Goal: Task Accomplishment & Management: Manage account settings

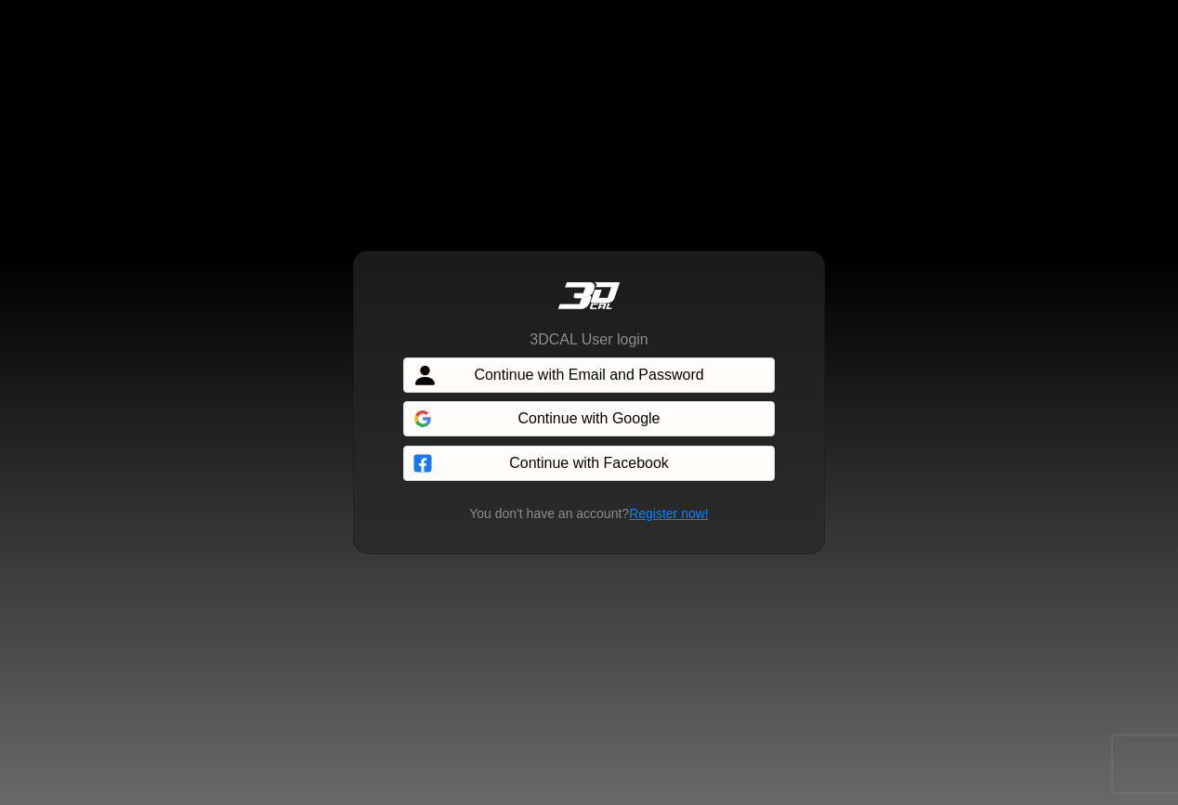
click at [543, 375] on span "Continue with Email and Password" at bounding box center [588, 375] width 229 height 22
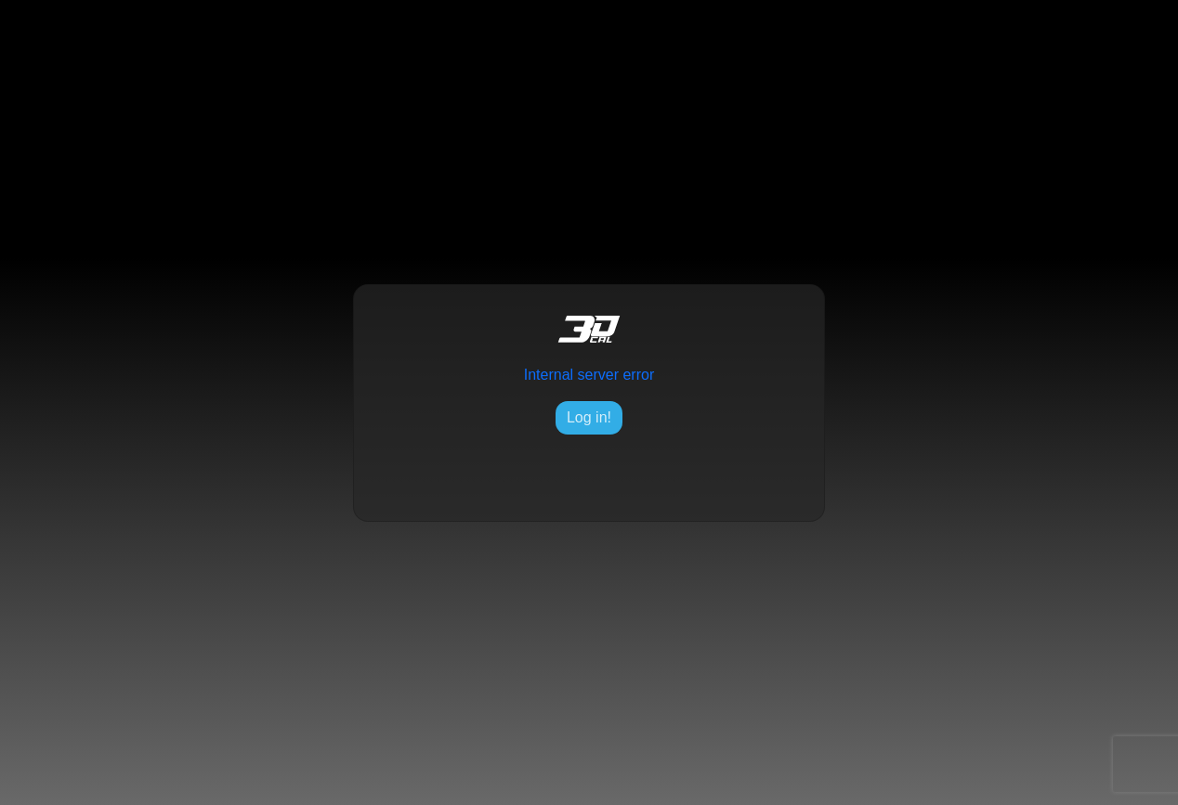
click at [492, 302] on link at bounding box center [588, 332] width 439 height 64
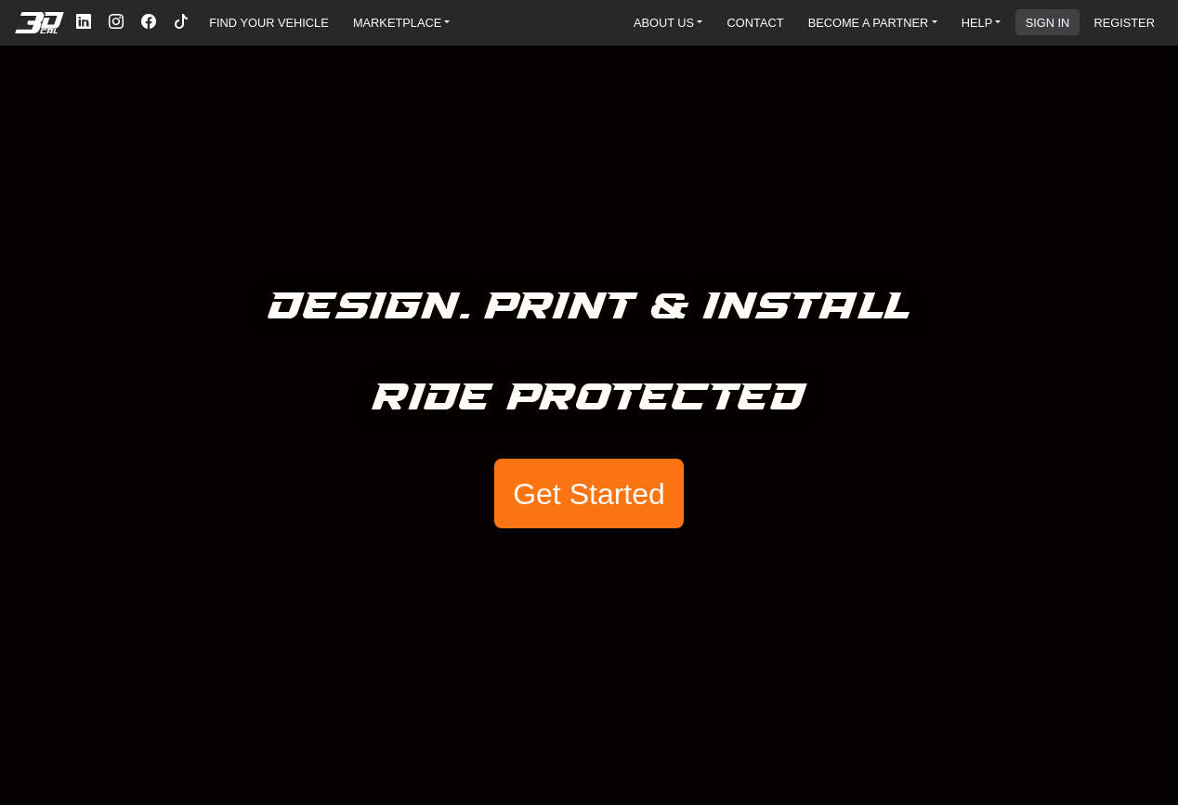
click at [1049, 21] on link "SIGN IN" at bounding box center [1047, 22] width 59 height 26
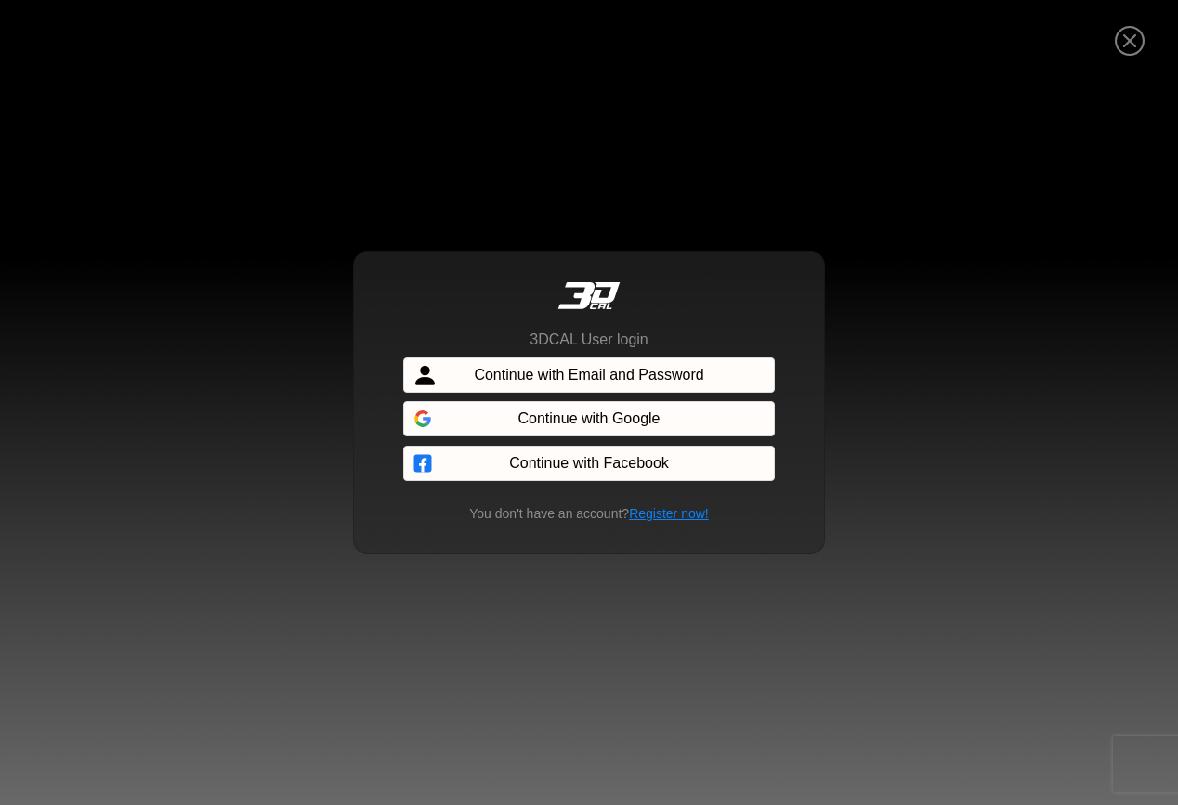
click at [581, 374] on span "Continue with Email and Password" at bounding box center [588, 375] width 229 height 22
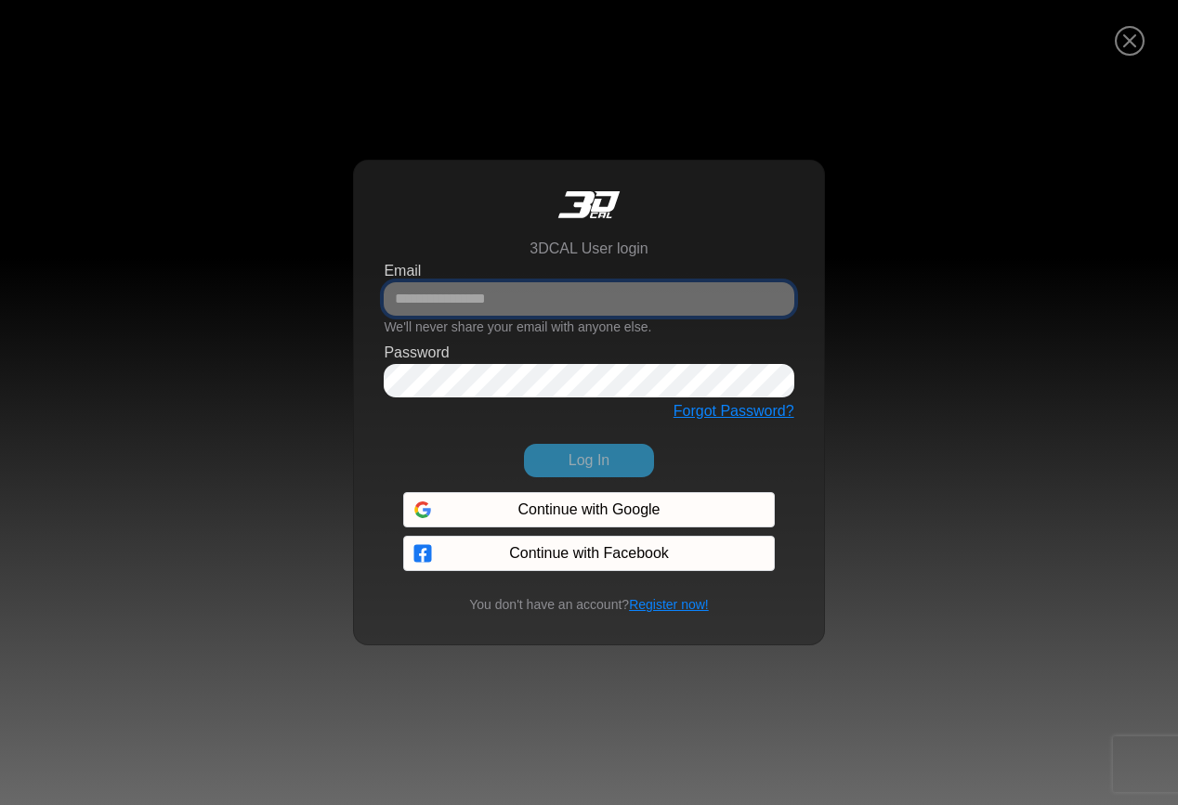
click at [530, 293] on input "Email" at bounding box center [589, 298] width 410 height 33
type input "**********"
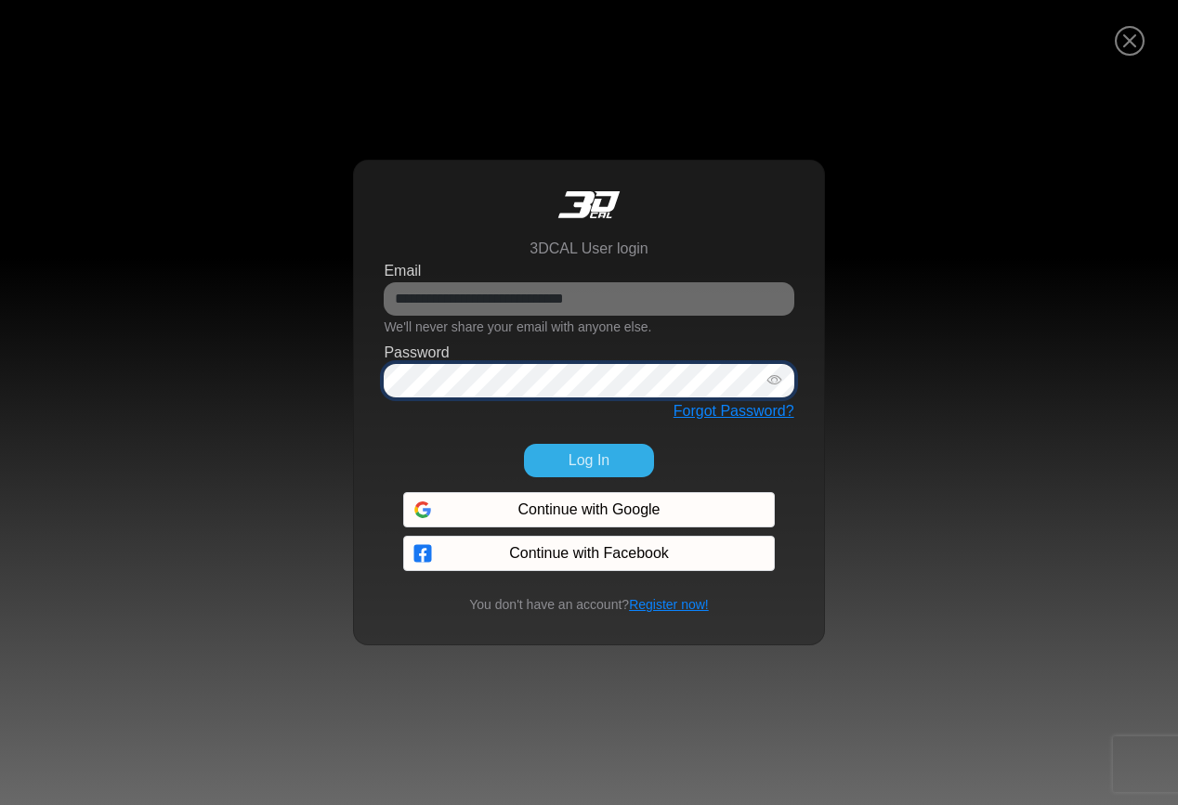
click at [524, 444] on button "Log In" at bounding box center [589, 460] width 130 height 33
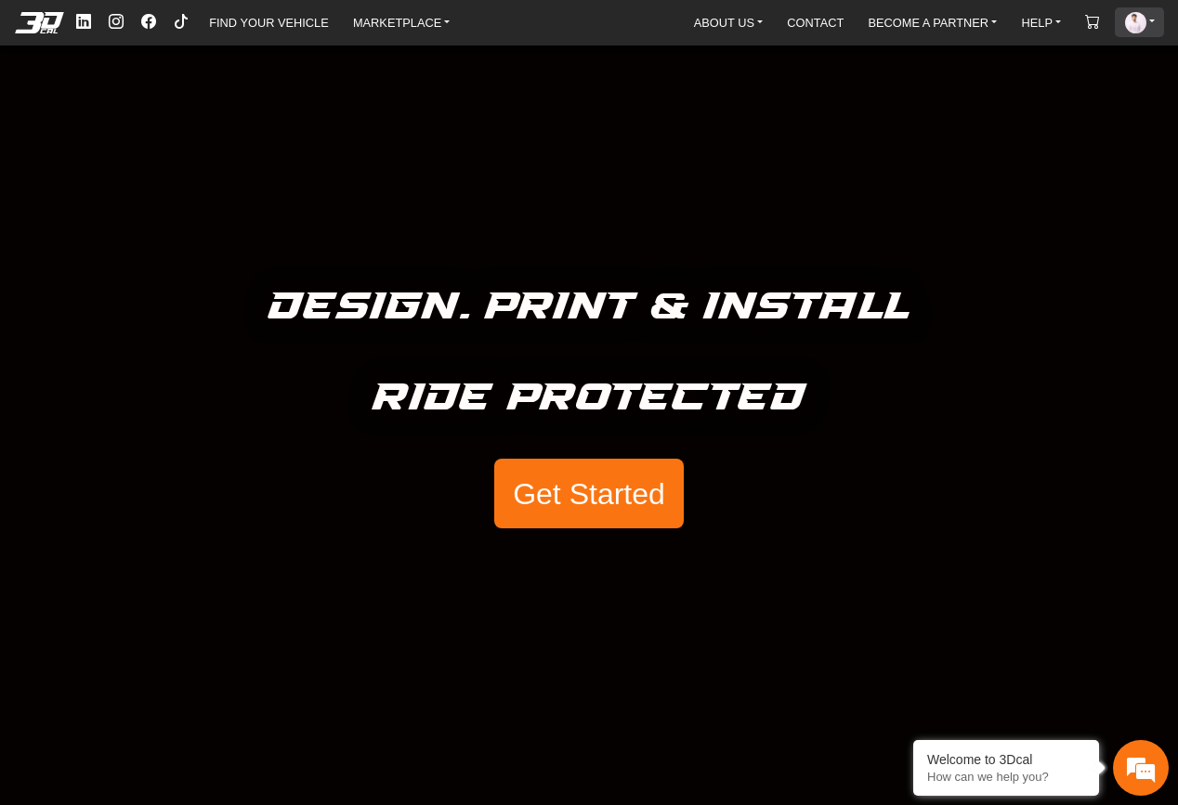
click at [1140, 30] on img at bounding box center [1135, 22] width 21 height 21
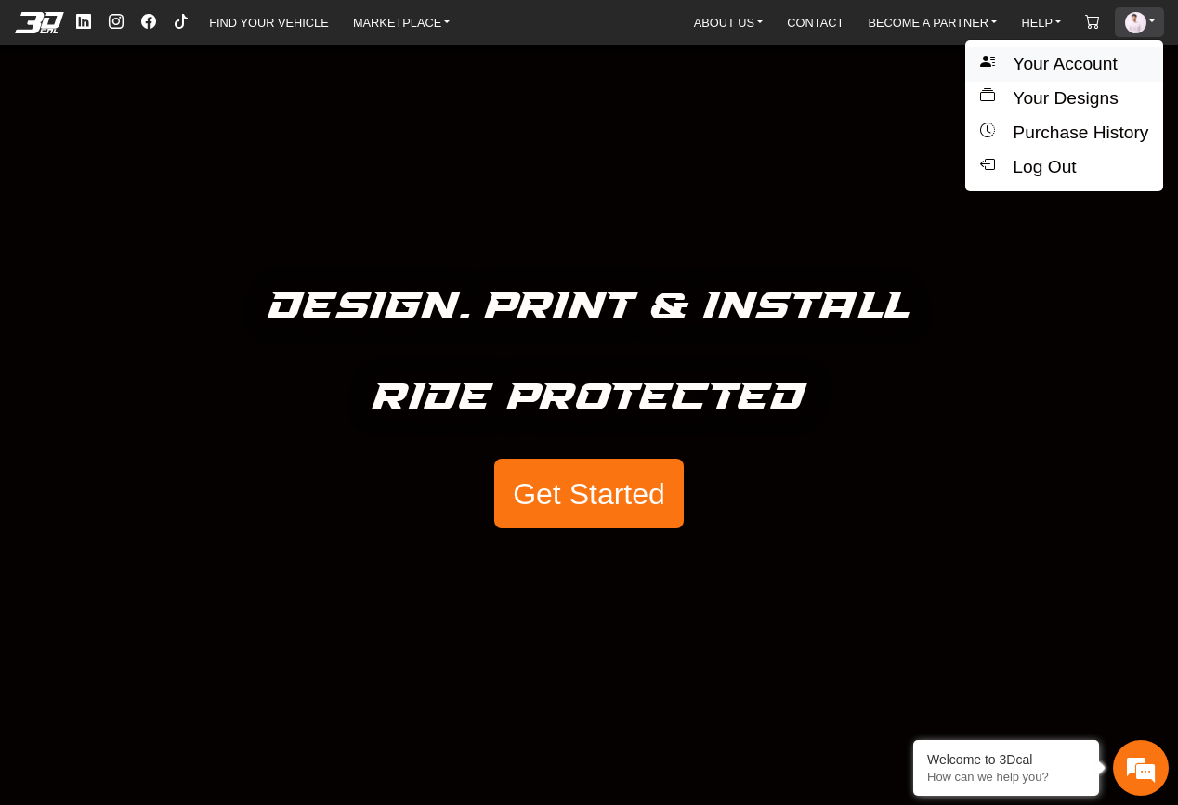
click at [1077, 68] on button "Your Account" at bounding box center [1064, 64] width 198 height 34
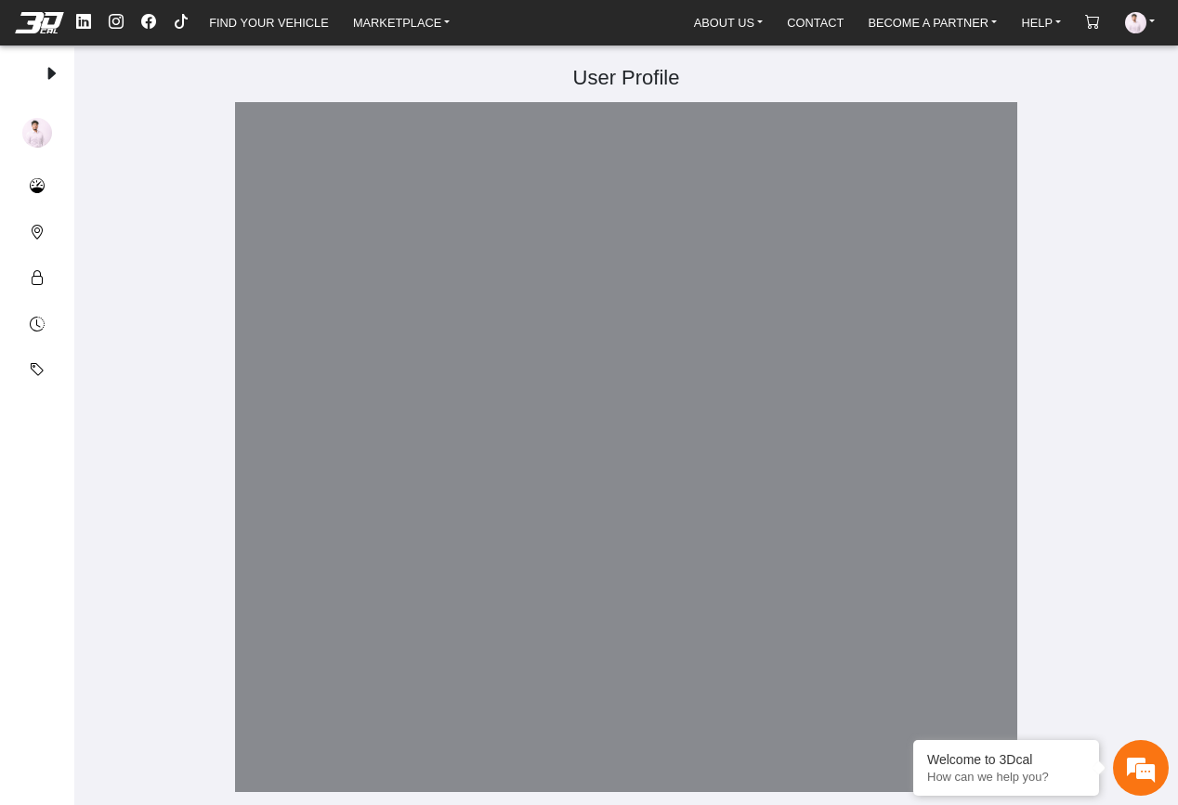
type input "**********"
type input "*******"
type input "**********"
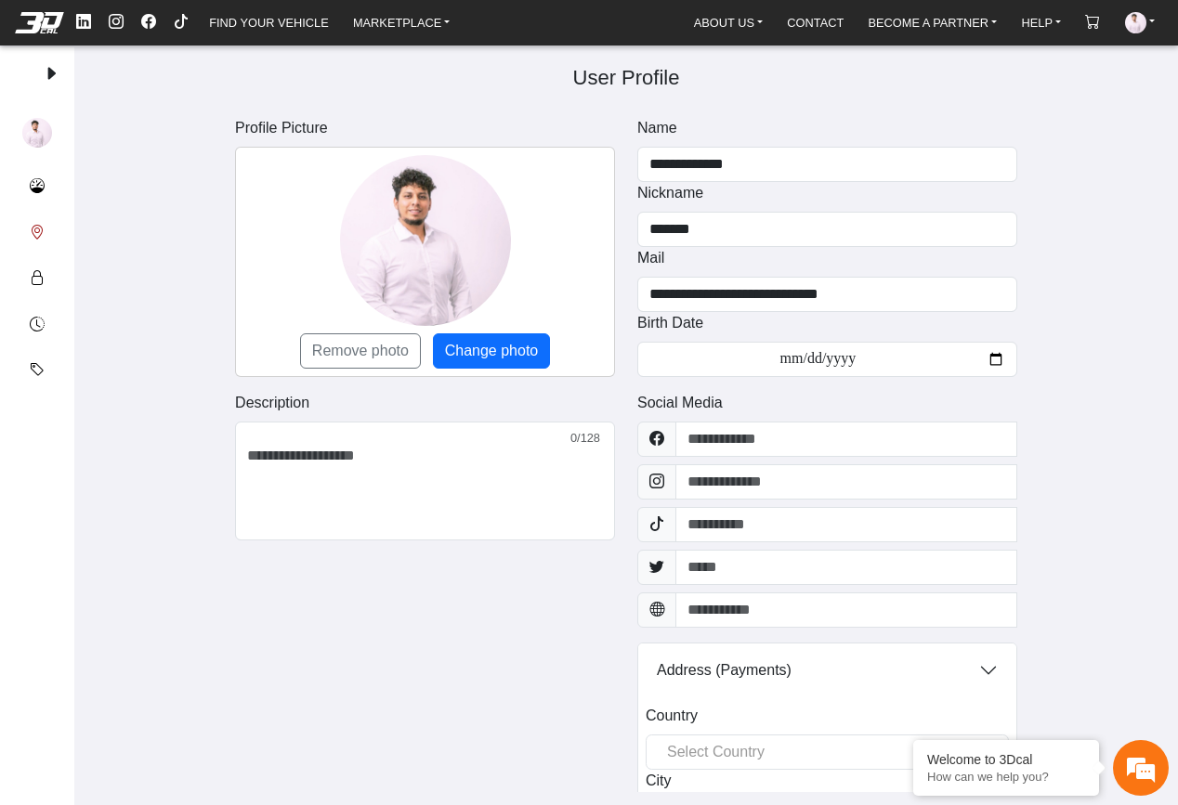
click at [34, 222] on em at bounding box center [37, 233] width 15 height 22
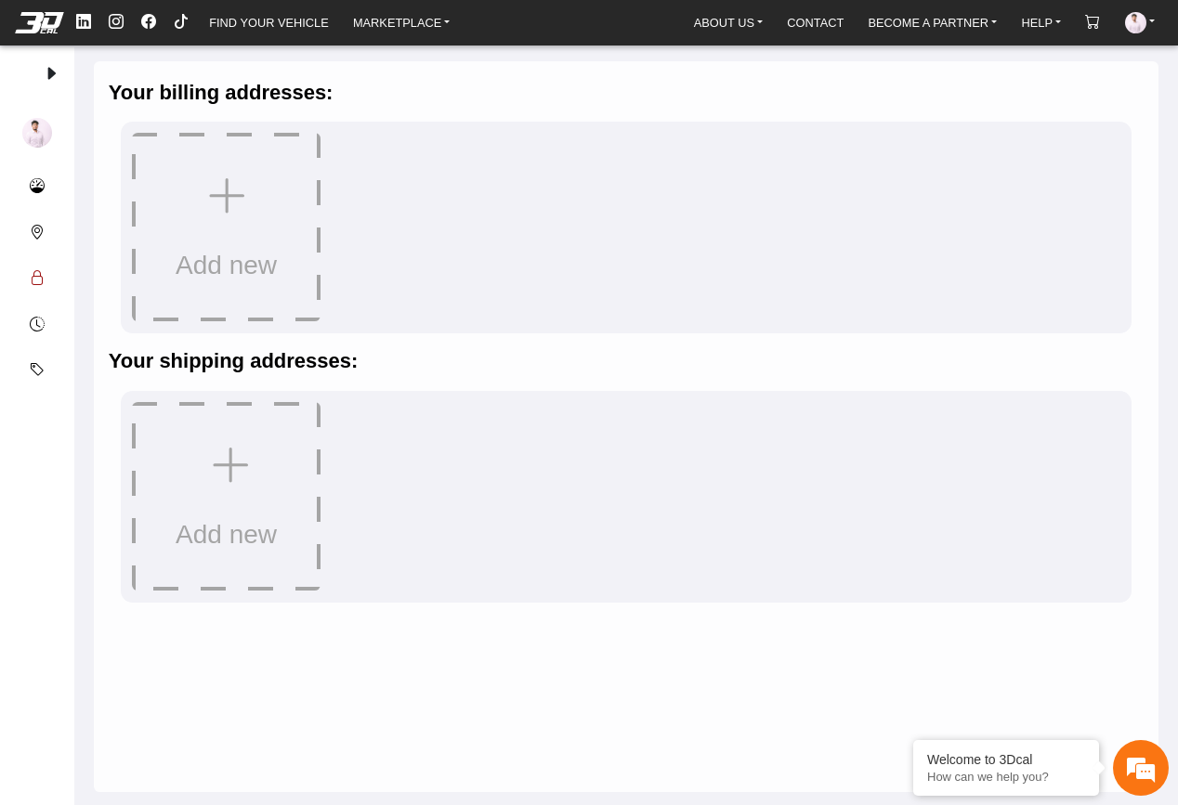
click at [33, 268] on em at bounding box center [37, 279] width 15 height 22
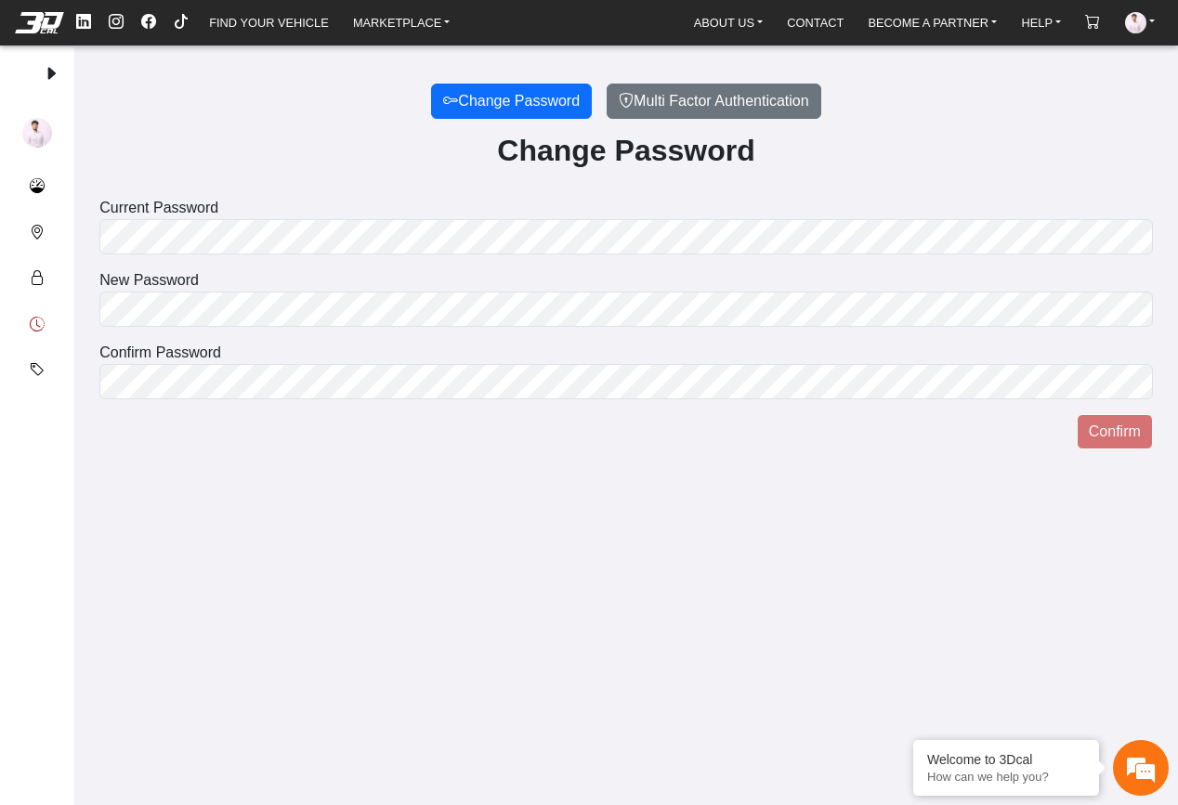
click at [43, 308] on button "Purchase history" at bounding box center [37, 325] width 45 height 46
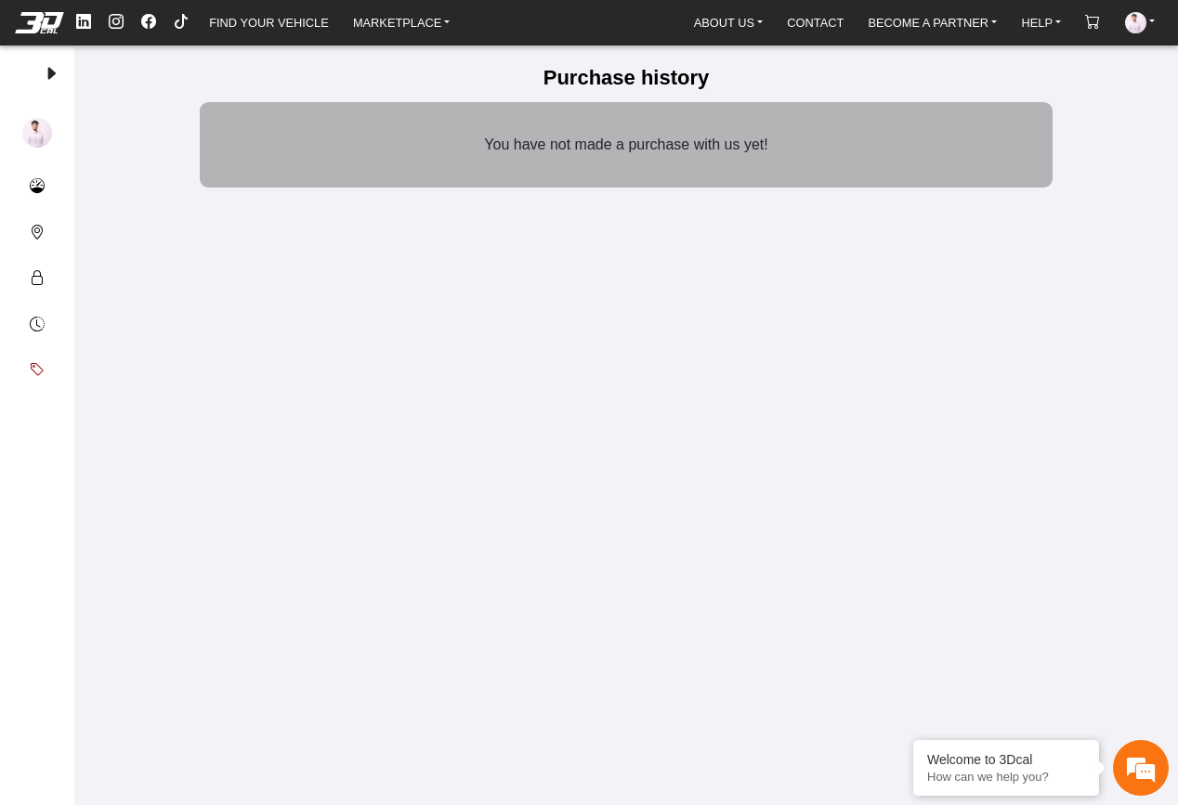
click at [33, 355] on button "Discounts" at bounding box center [37, 371] width 45 height 46
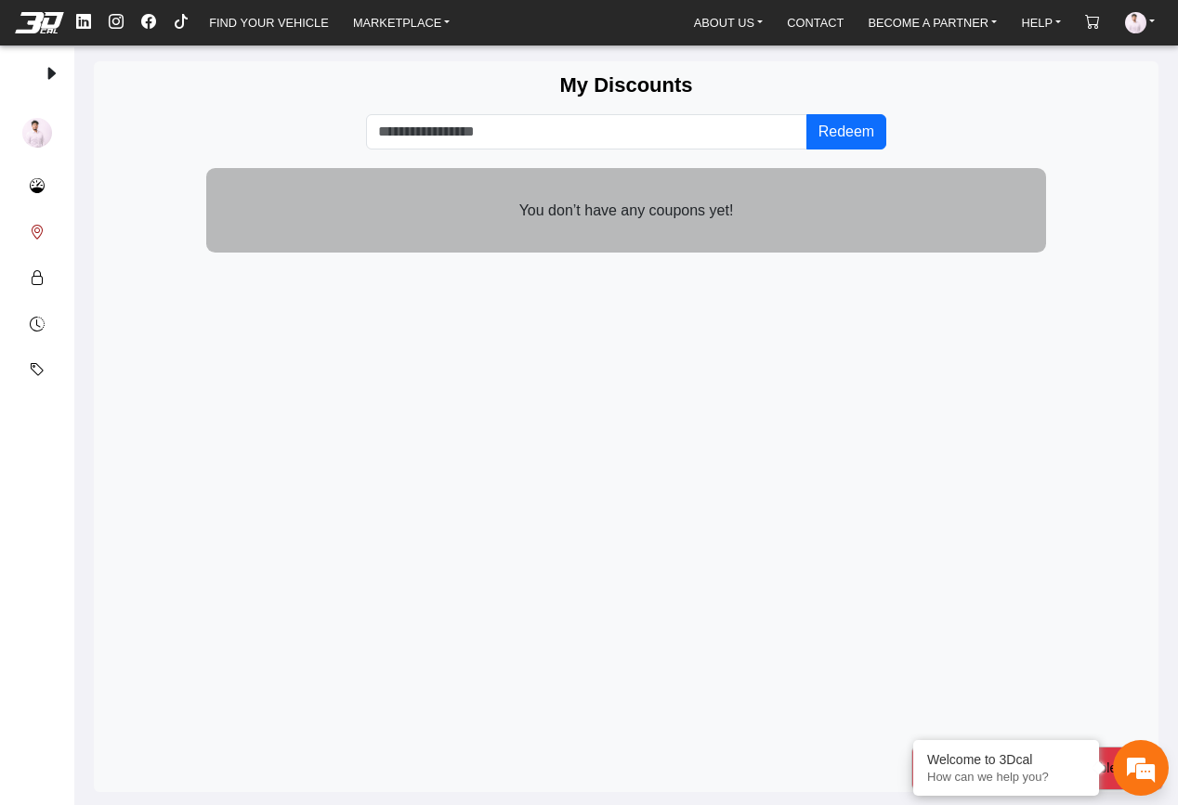
click at [26, 212] on button "Addresses" at bounding box center [37, 233] width 45 height 46
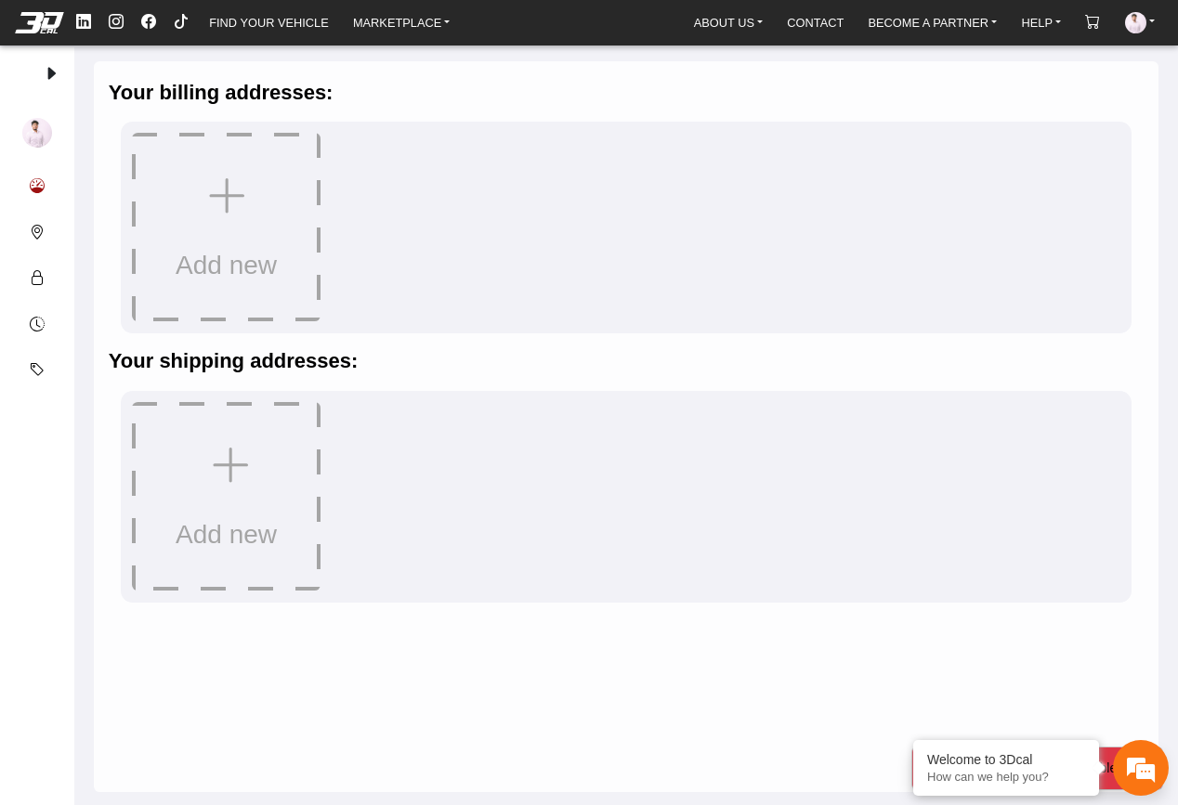
click at [25, 190] on button "Your designs" at bounding box center [37, 186] width 45 height 46
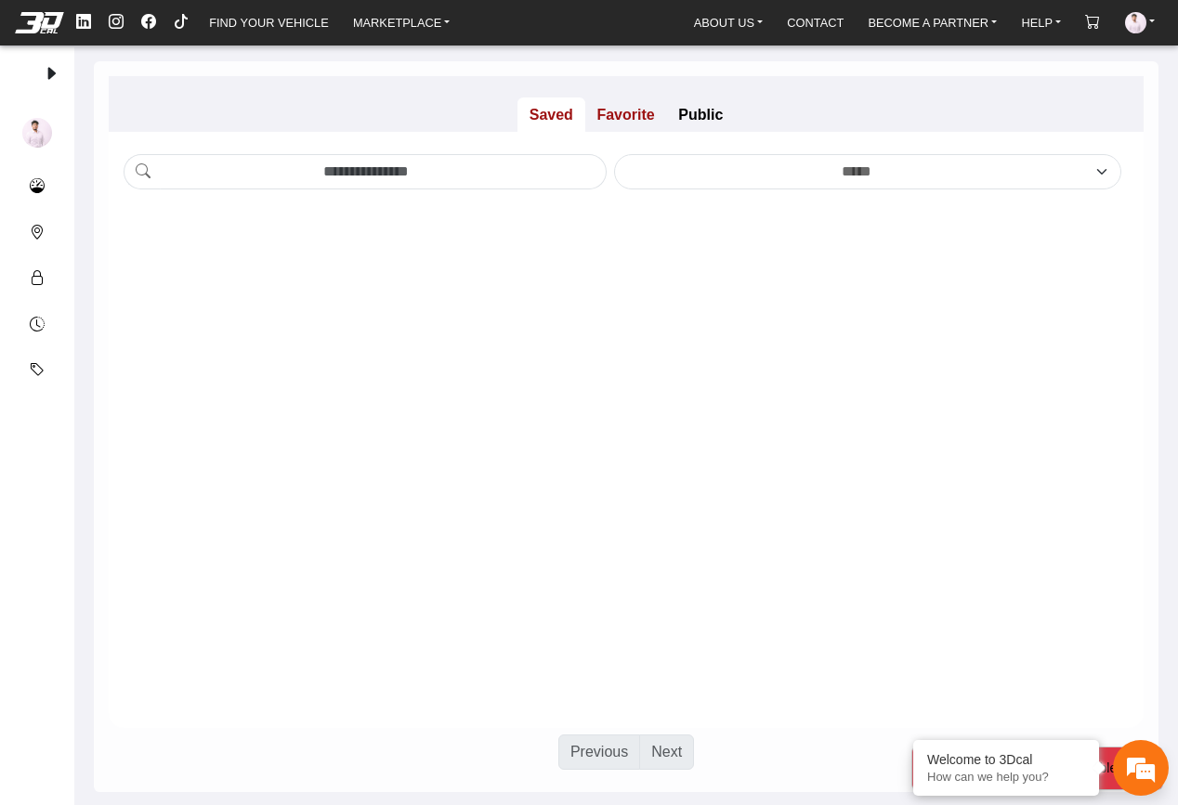
click at [641, 110] on p "Favorite" at bounding box center [626, 115] width 82 height 34
click at [711, 119] on p "Public" at bounding box center [700, 115] width 69 height 34
click at [579, 118] on p "Saved" at bounding box center [551, 115] width 68 height 34
click at [727, 30] on link "ABOUT US" at bounding box center [728, 22] width 84 height 26
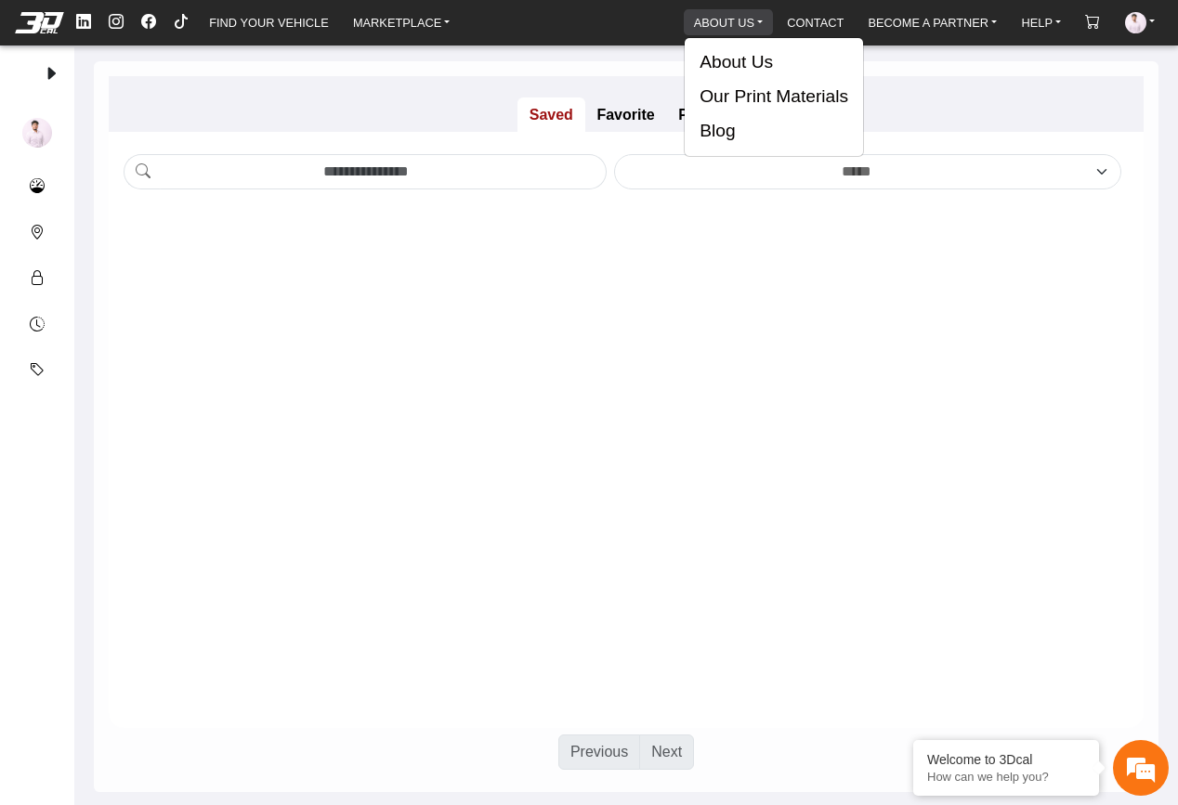
click at [727, 30] on link "ABOUT US" at bounding box center [728, 22] width 84 height 26
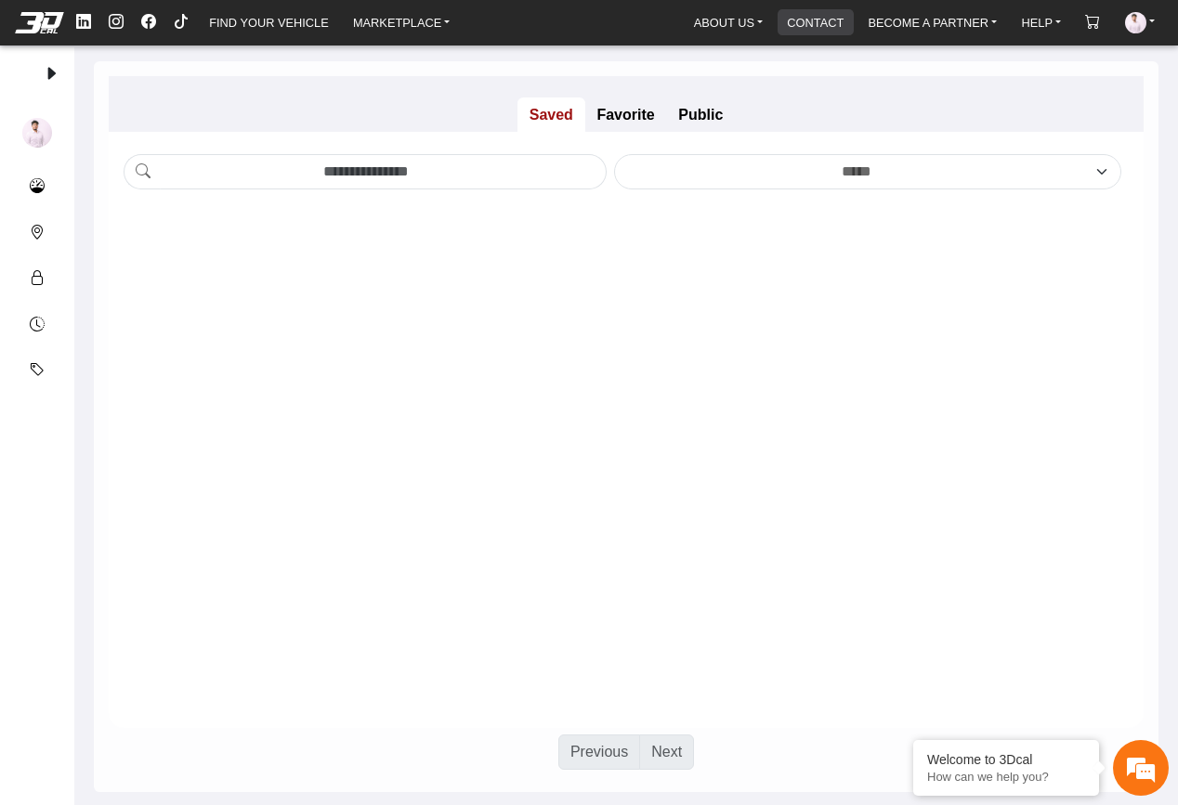
click at [784, 15] on link "CONTACT" at bounding box center [815, 22] width 72 height 26
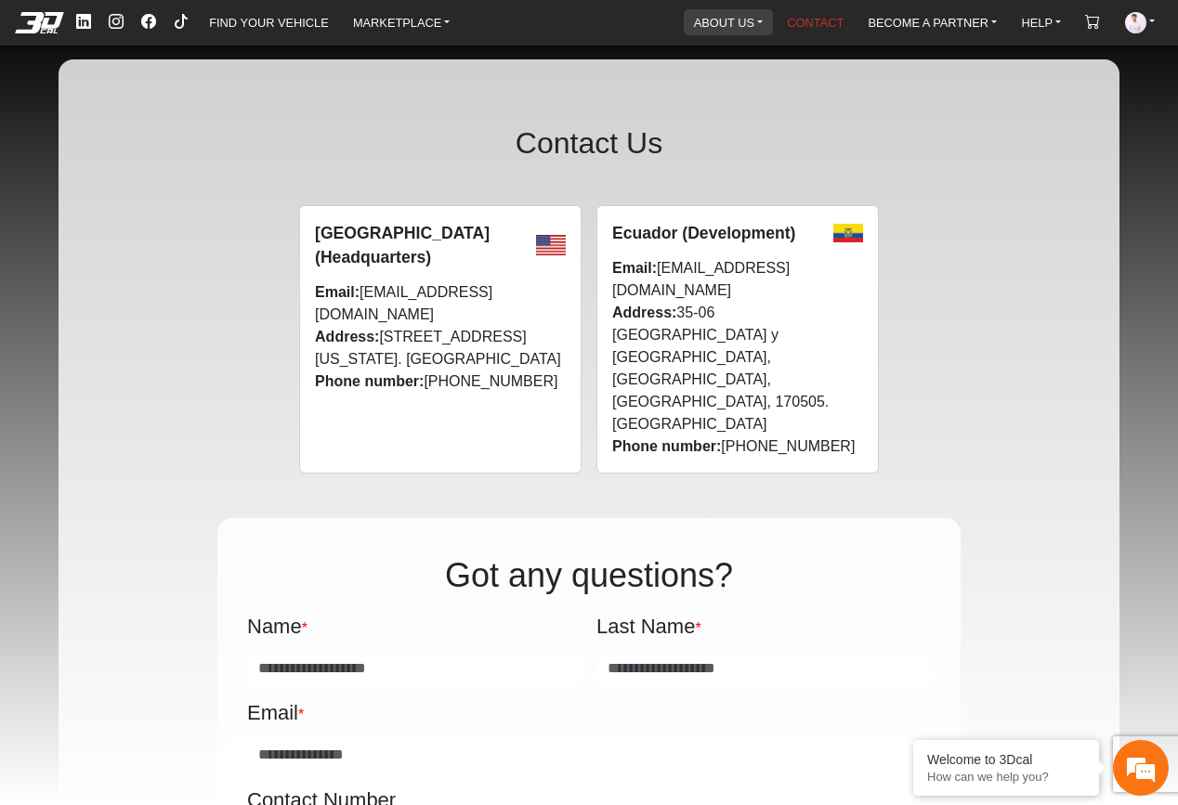
click at [742, 13] on link "ABOUT US" at bounding box center [728, 22] width 84 height 26
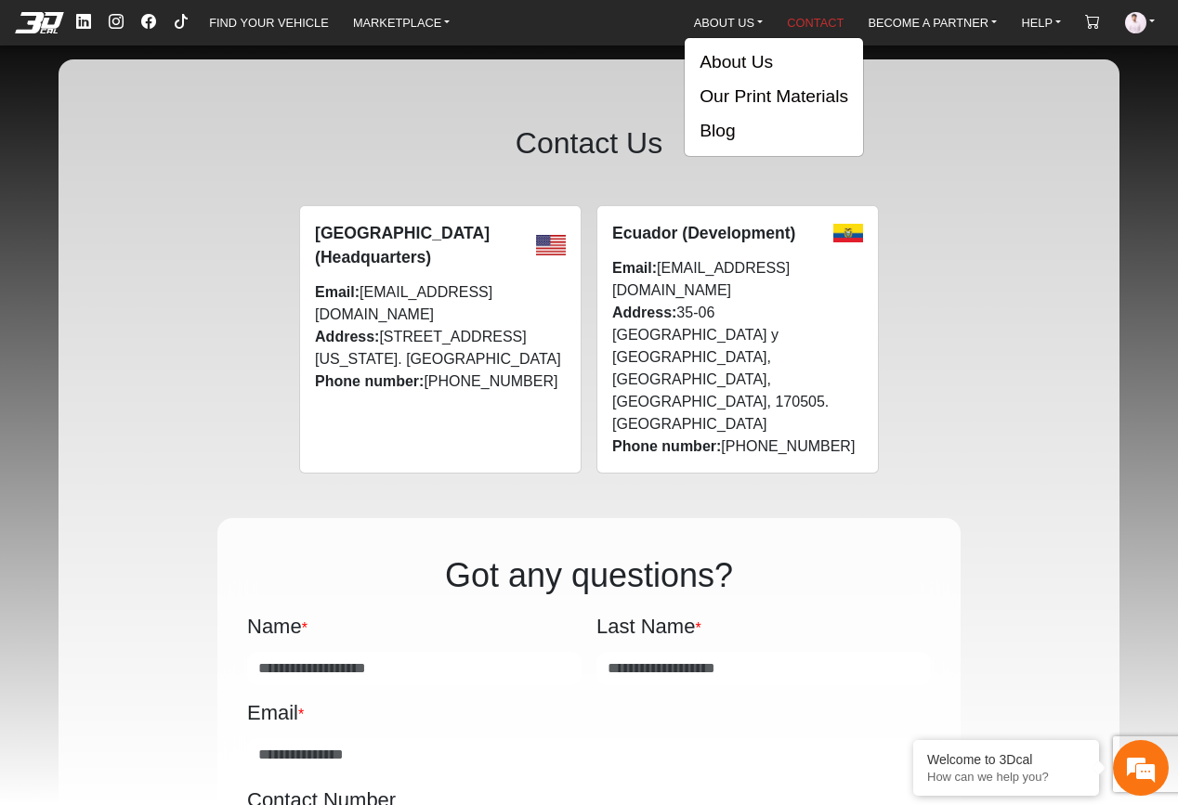
click at [55, 26] on em at bounding box center [39, 22] width 74 height 20
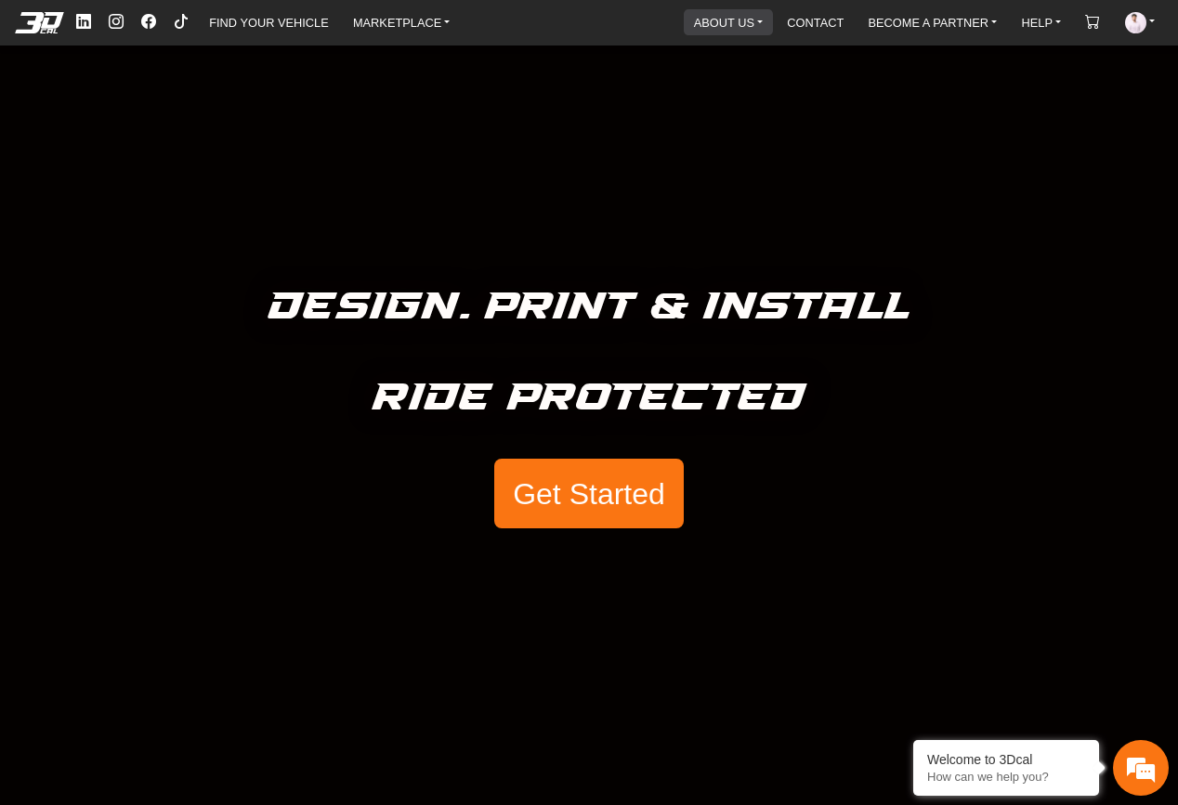
click at [699, 27] on link "ABOUT US" at bounding box center [728, 22] width 84 height 26
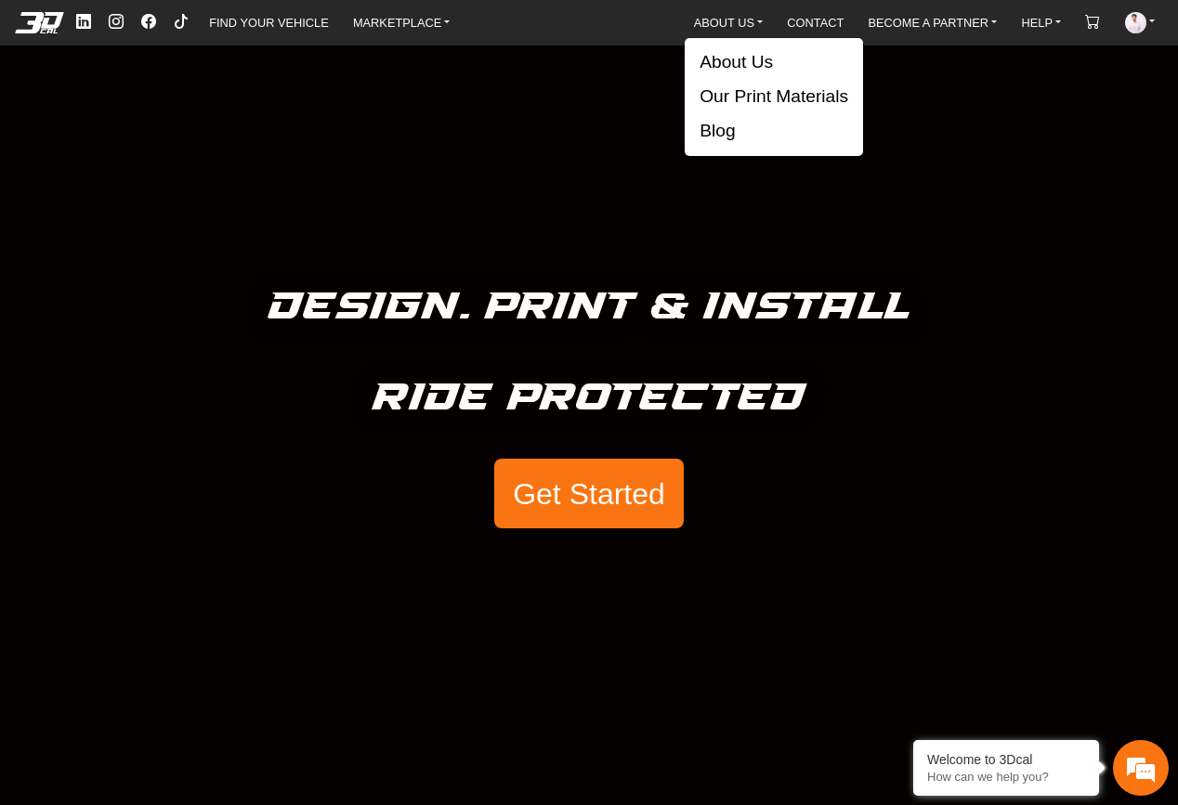
click at [291, 148] on div "Design. Print & Install Ride Protected Get Started" at bounding box center [589, 402] width 1178 height 805
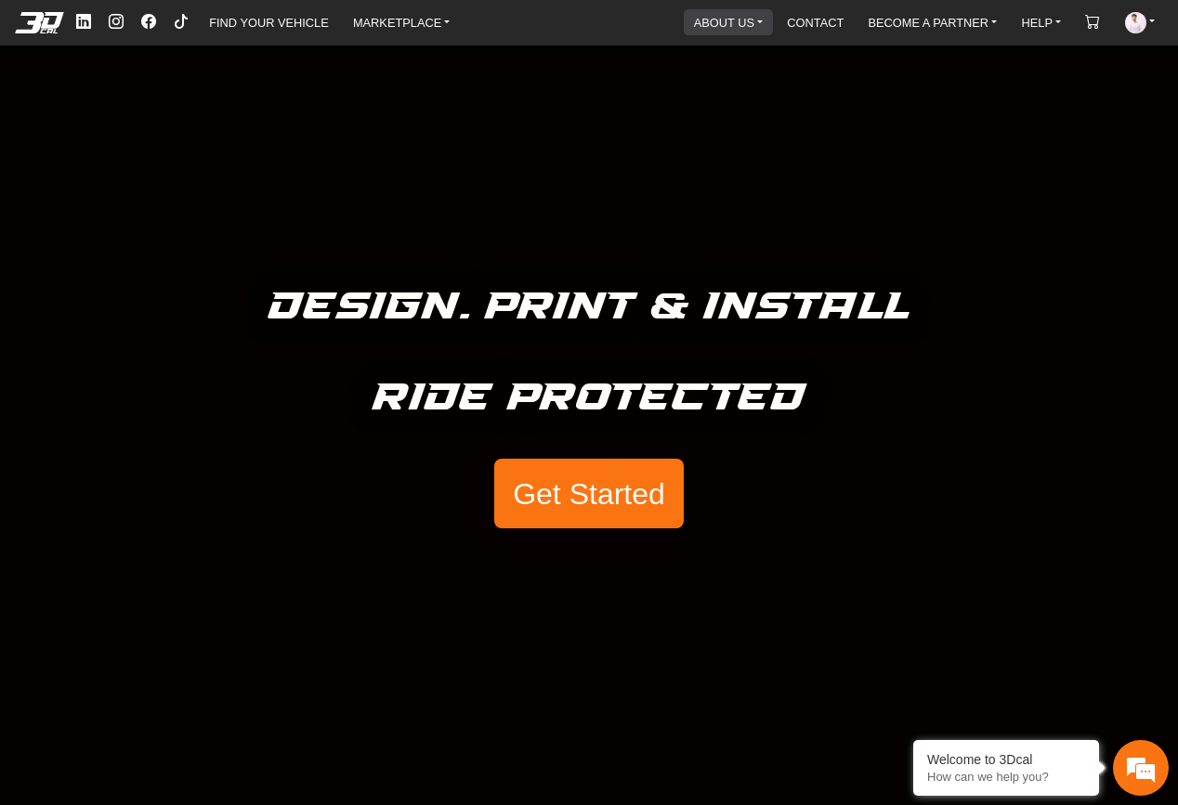
click at [720, 20] on link "ABOUT US" at bounding box center [728, 22] width 84 height 26
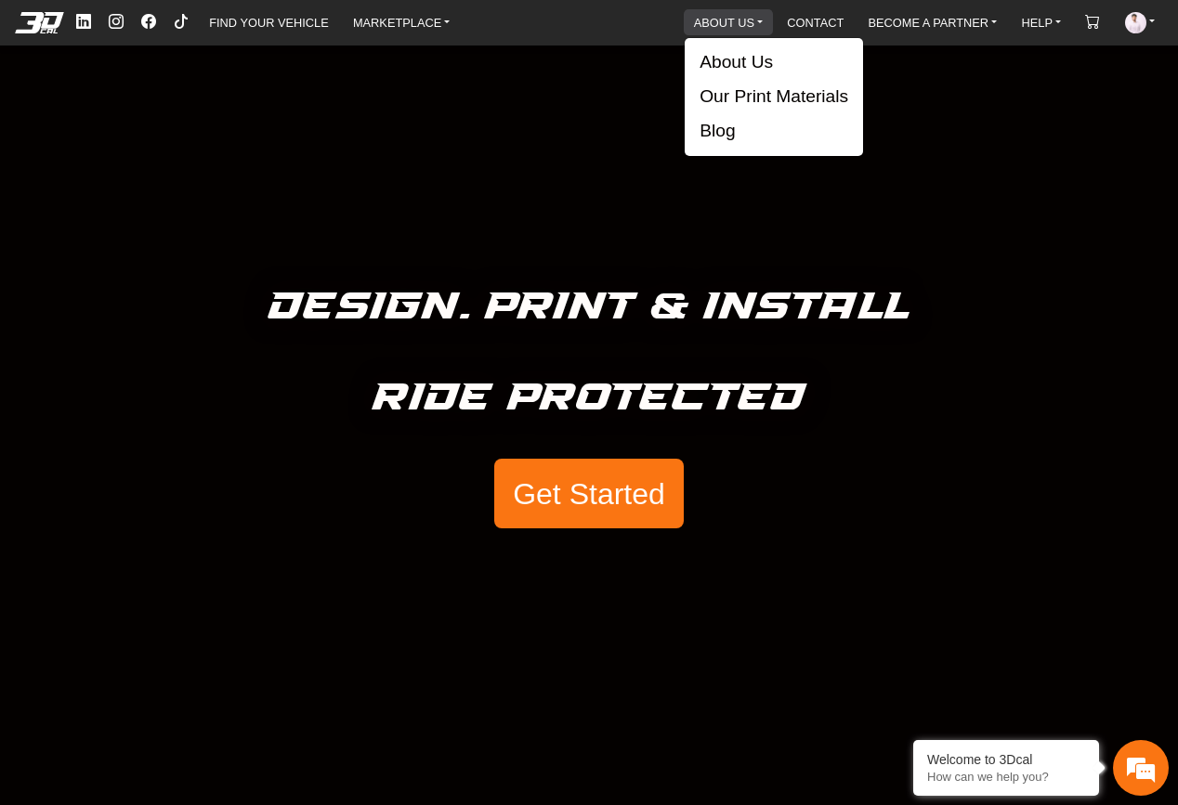
click at [720, 20] on link "ABOUT US" at bounding box center [728, 22] width 84 height 26
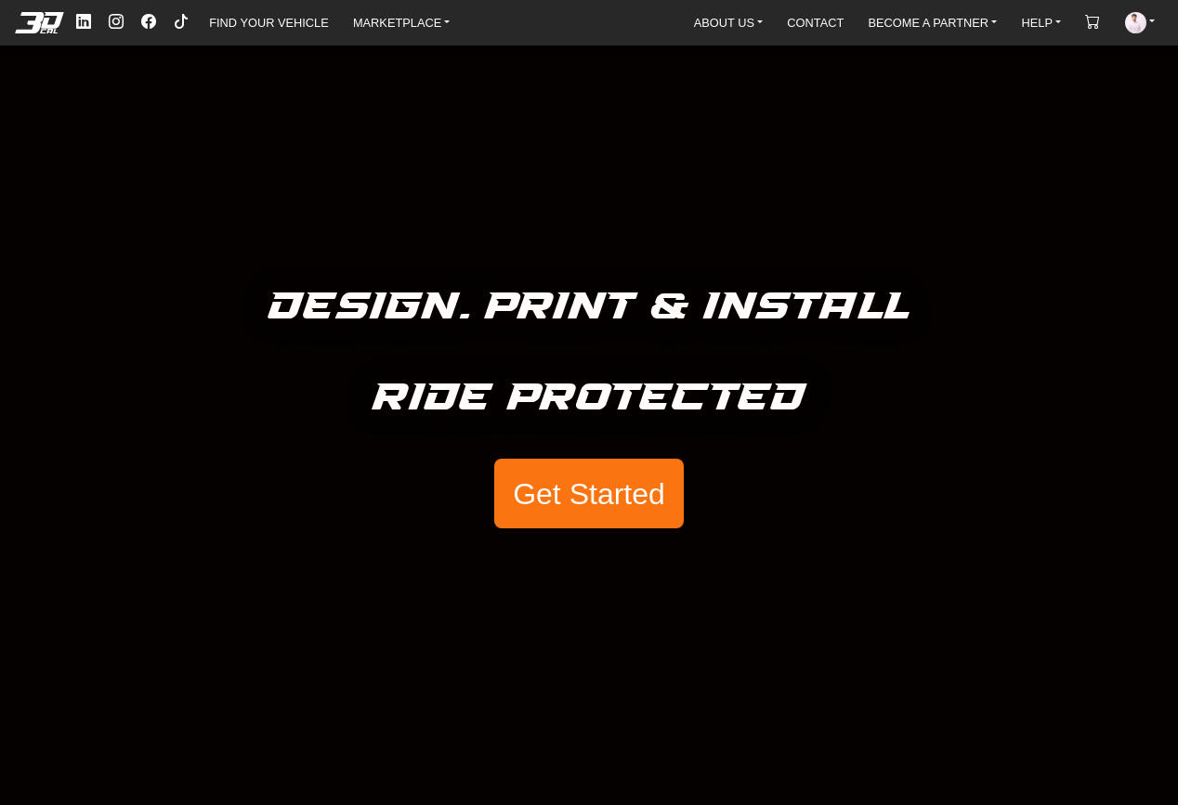
click at [715, 26] on link "ABOUT US" at bounding box center [728, 22] width 84 height 26
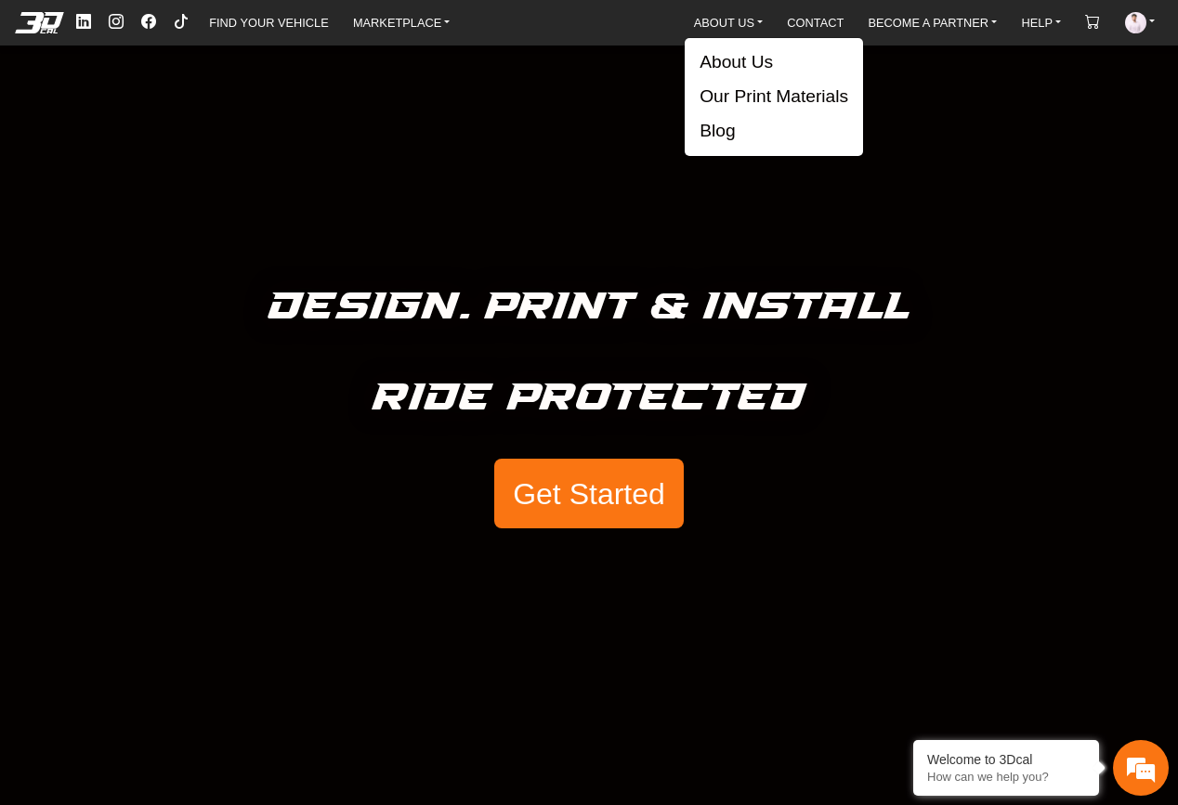
click at [1052, 237] on div "Design. Print & Install Ride Protected Get Started" at bounding box center [589, 402] width 1178 height 805
